Goal: Find specific page/section: Find specific page/section

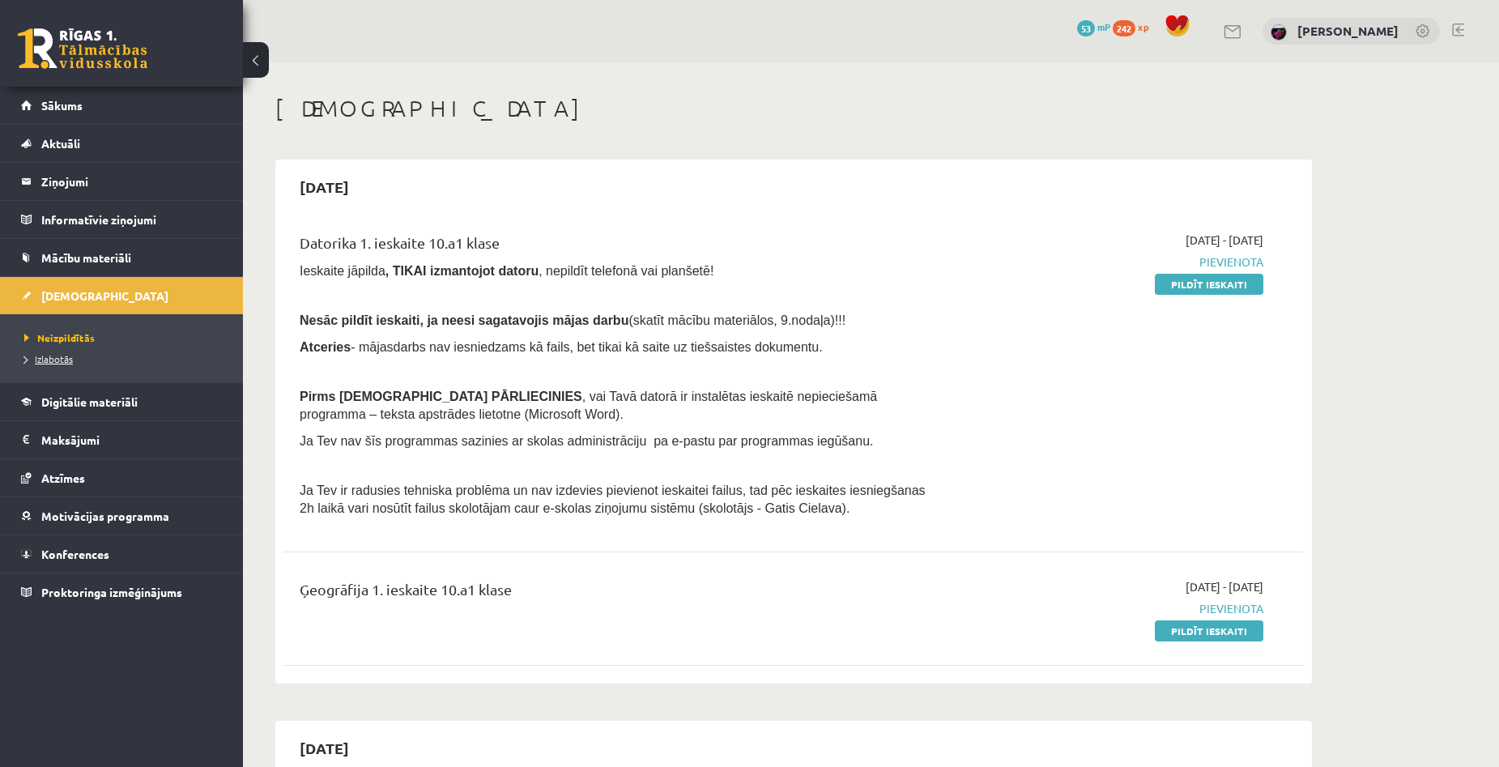
click at [49, 359] on span "Izlabotās" at bounding box center [48, 358] width 49 height 13
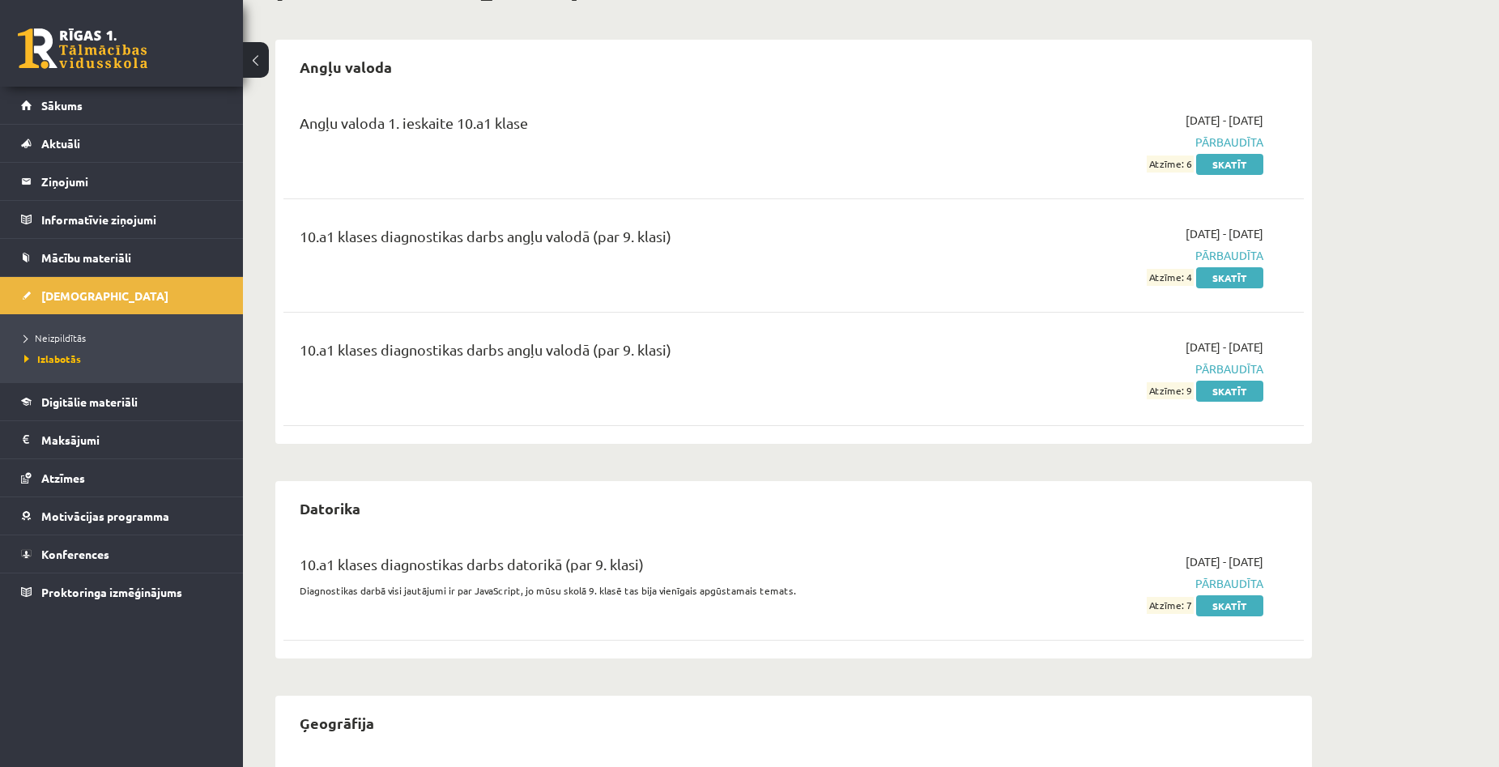
scroll to position [96, 0]
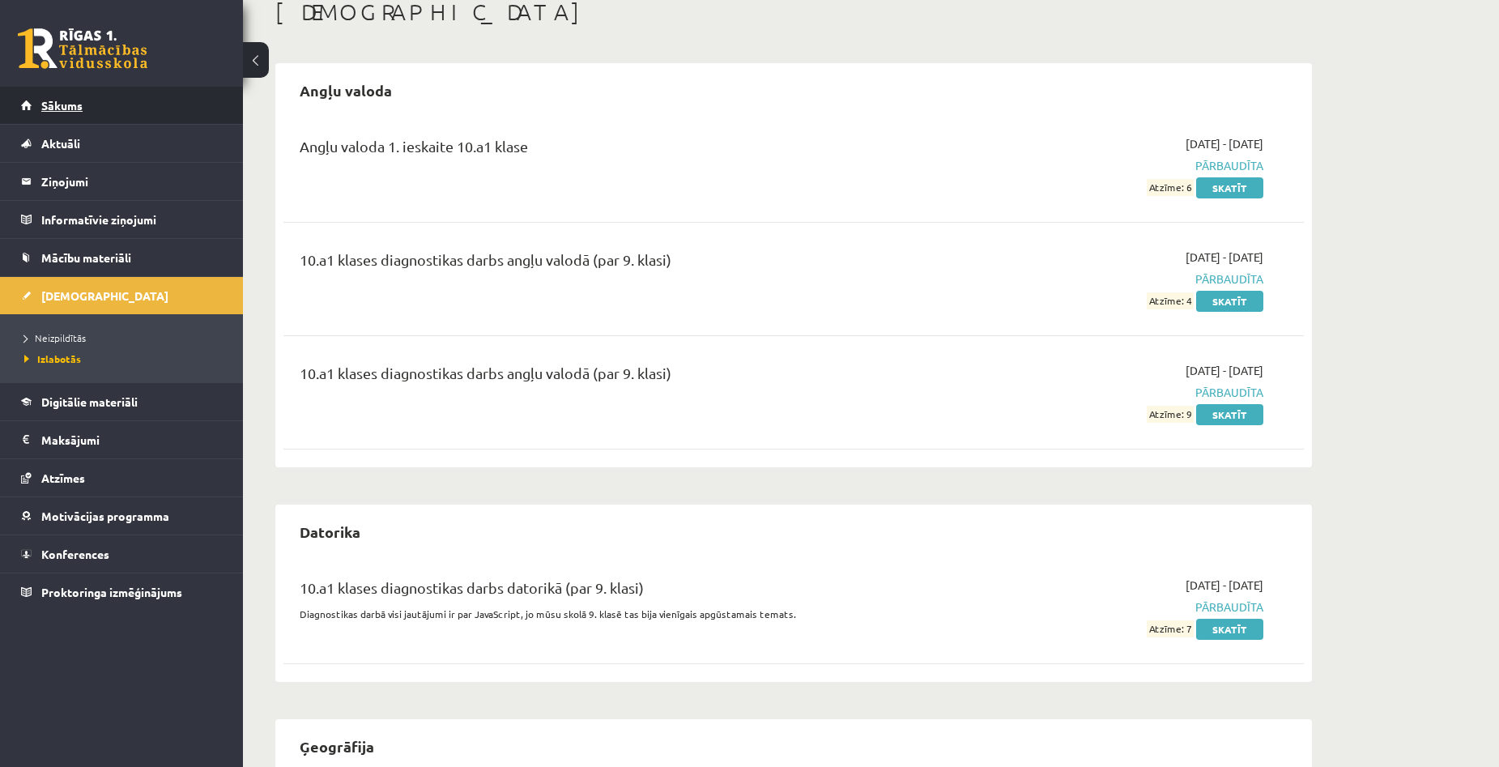
click at [77, 109] on span "Sākums" at bounding box center [61, 105] width 41 height 15
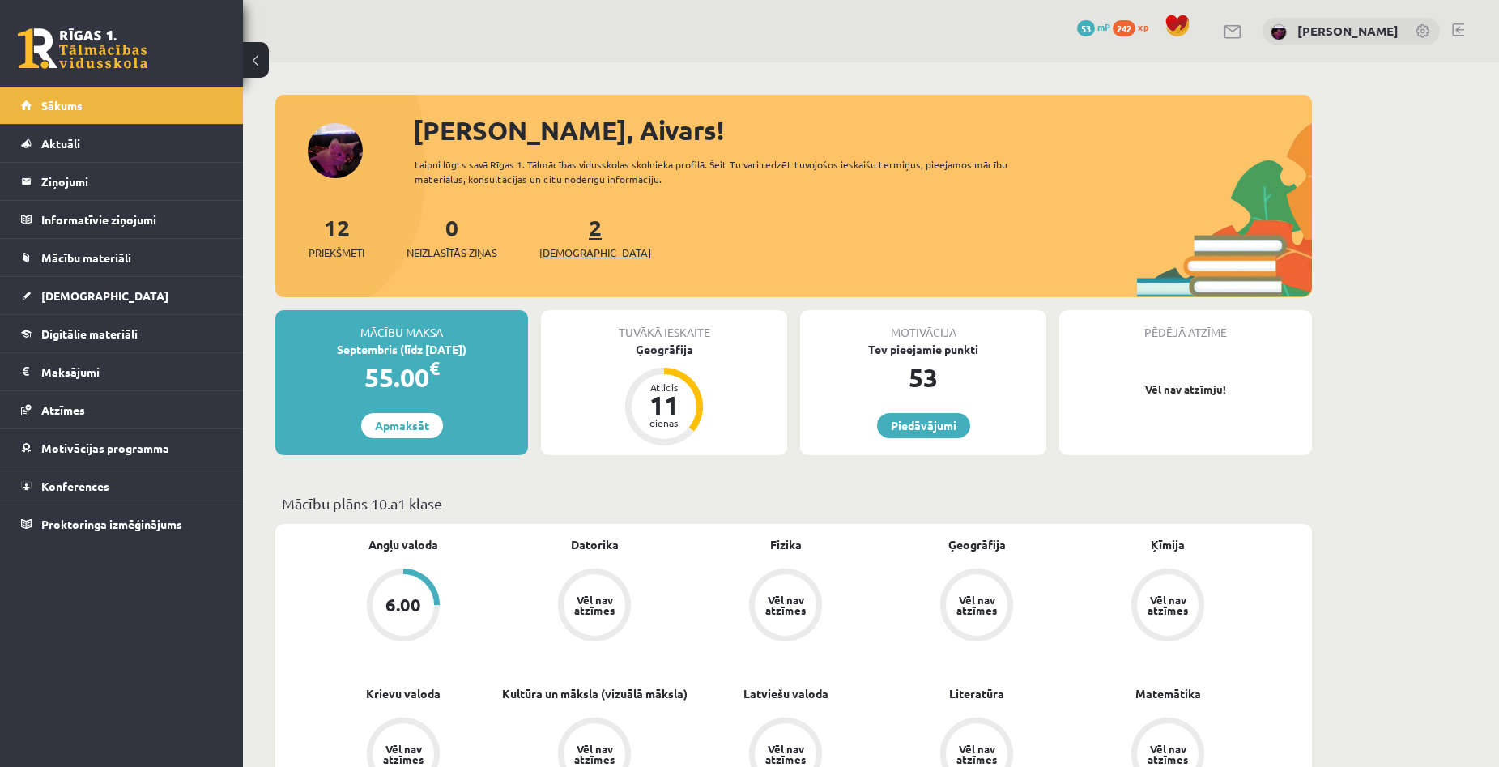
click at [571, 219] on link "2 Ieskaites" at bounding box center [595, 237] width 112 height 48
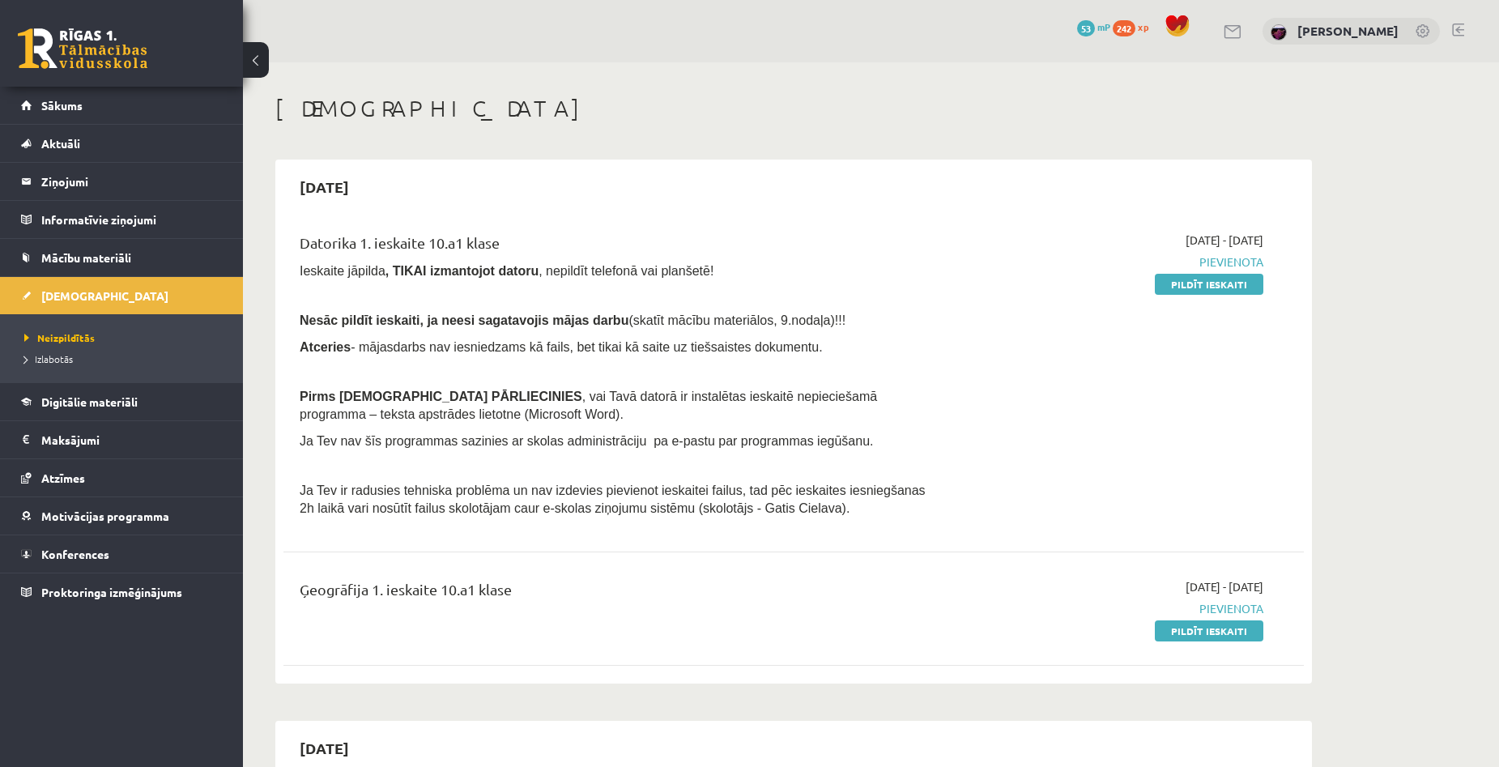
click at [262, 60] on button at bounding box center [256, 60] width 26 height 36
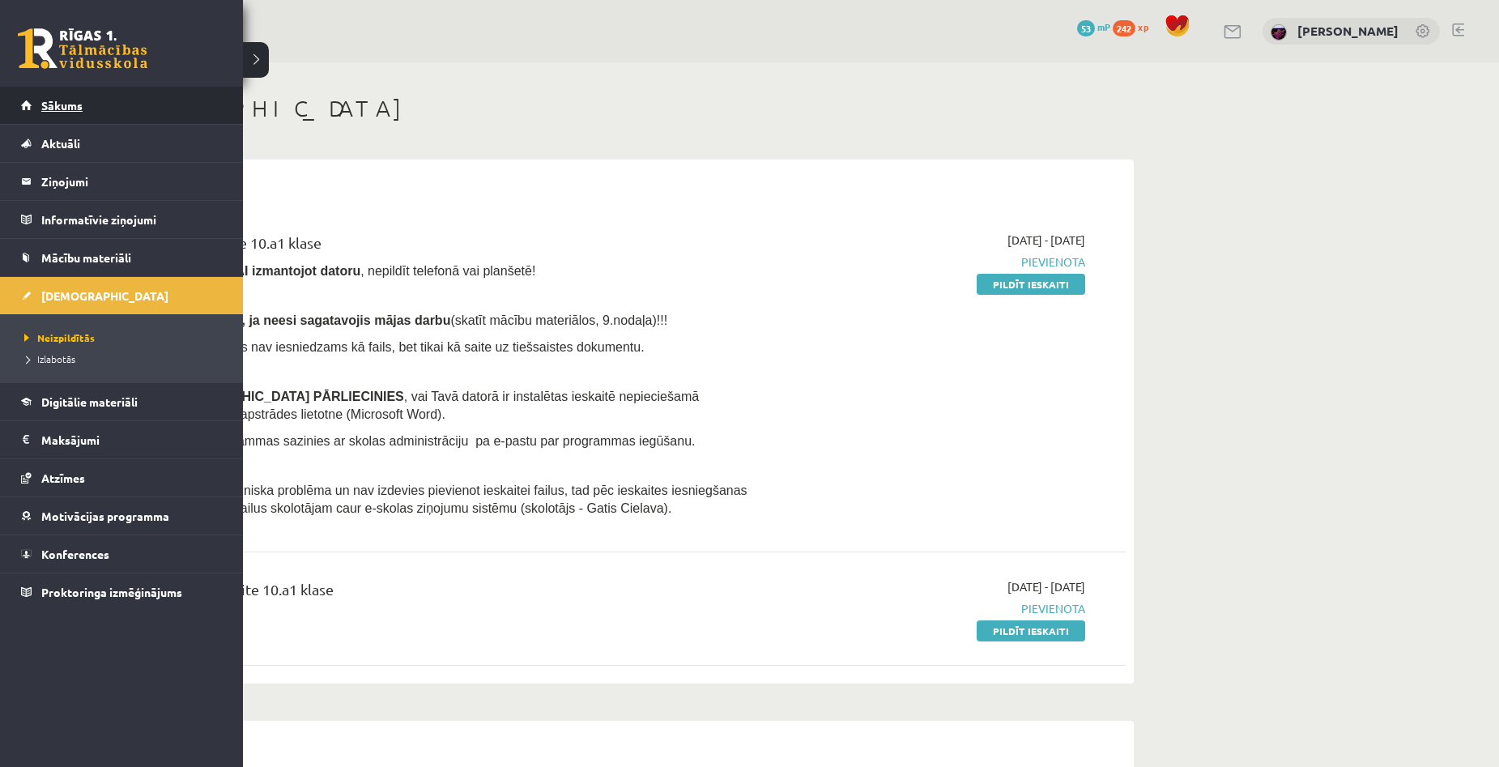
click at [45, 96] on link "Sākums" at bounding box center [122, 105] width 202 height 37
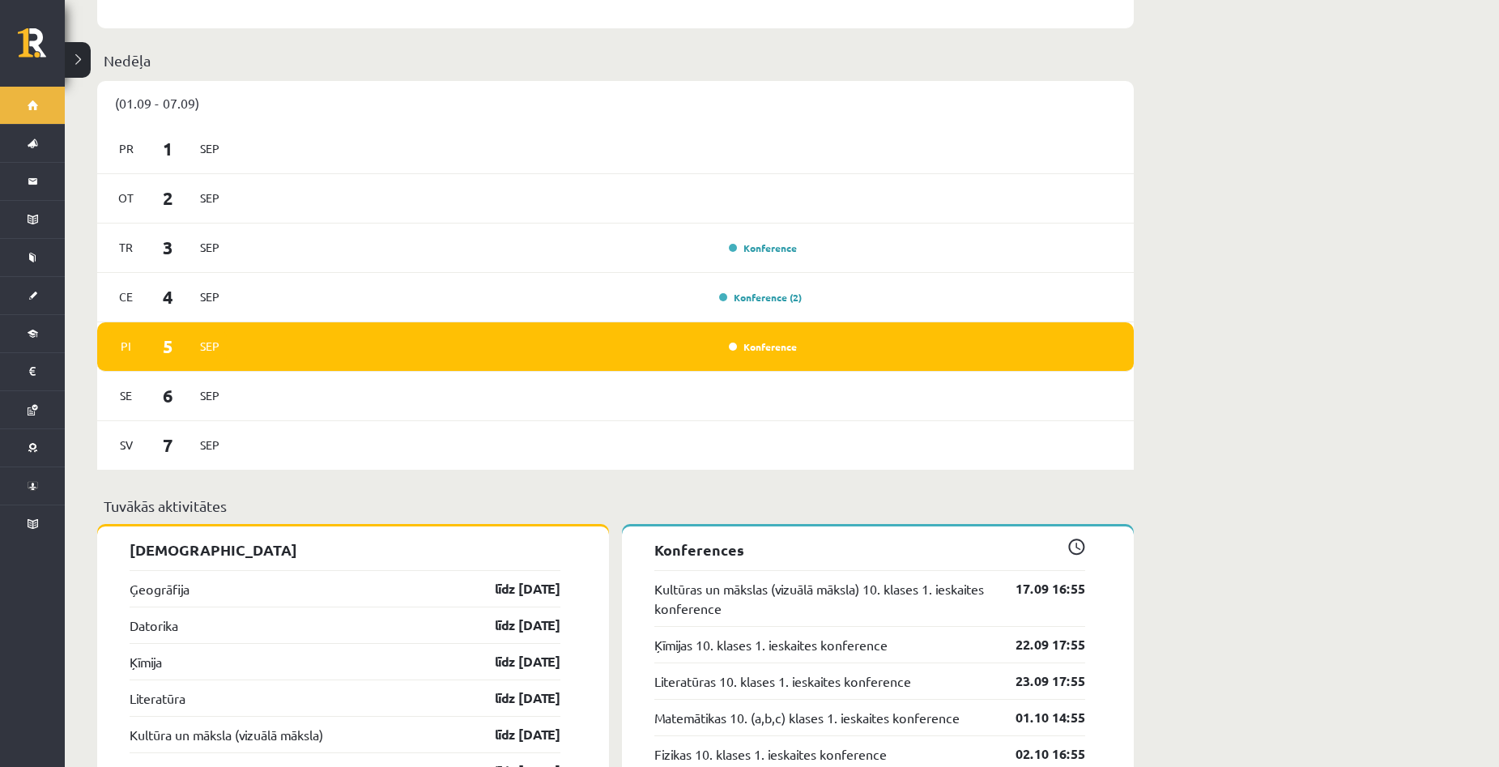
scroll to position [1053, 0]
